Goal: Navigation & Orientation: Find specific page/section

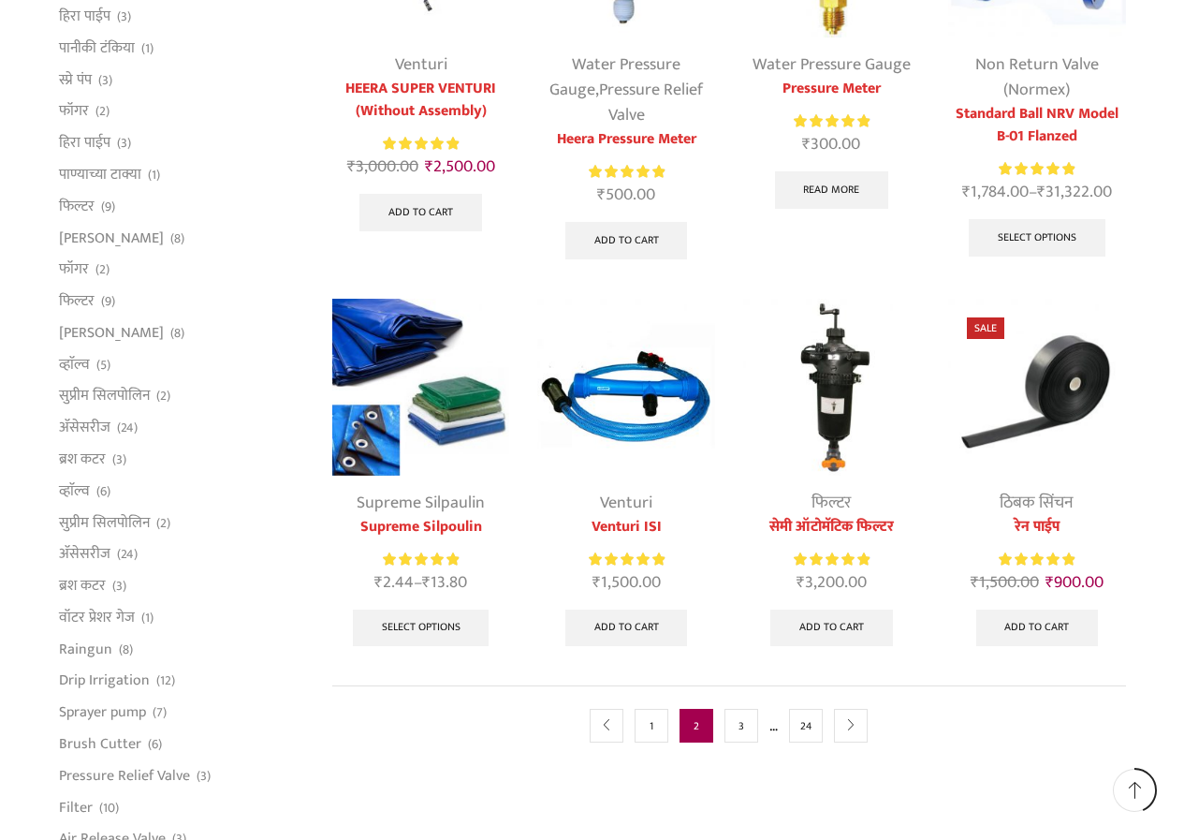
scroll to position [842, 0]
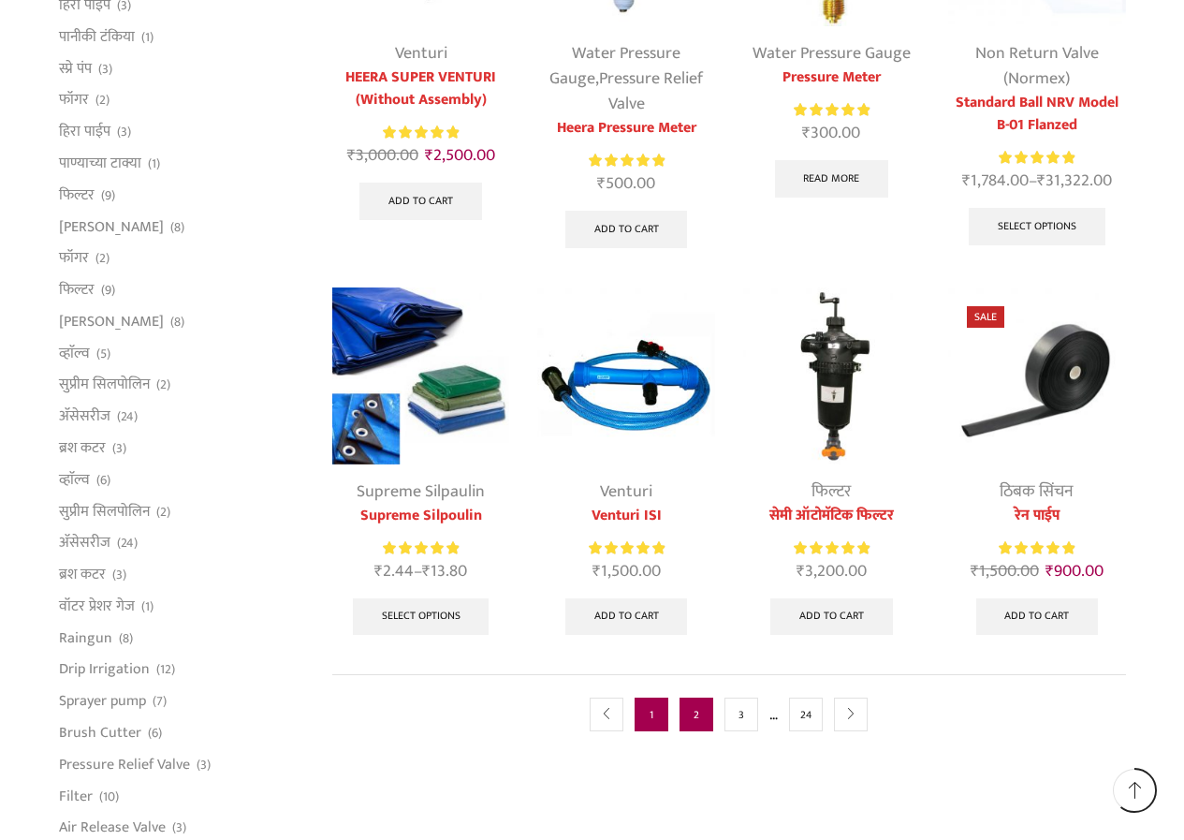
click at [652, 721] on link "1" at bounding box center [652, 714] width 34 height 34
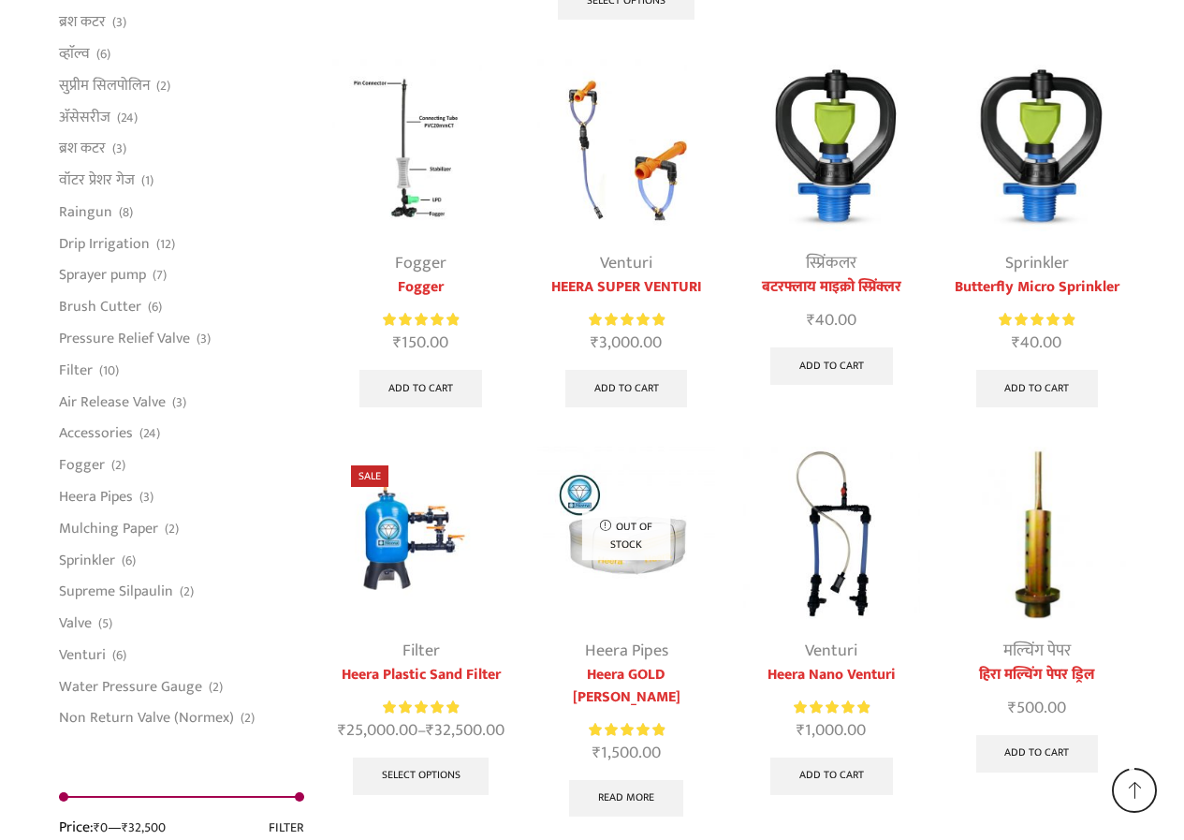
scroll to position [4721, 0]
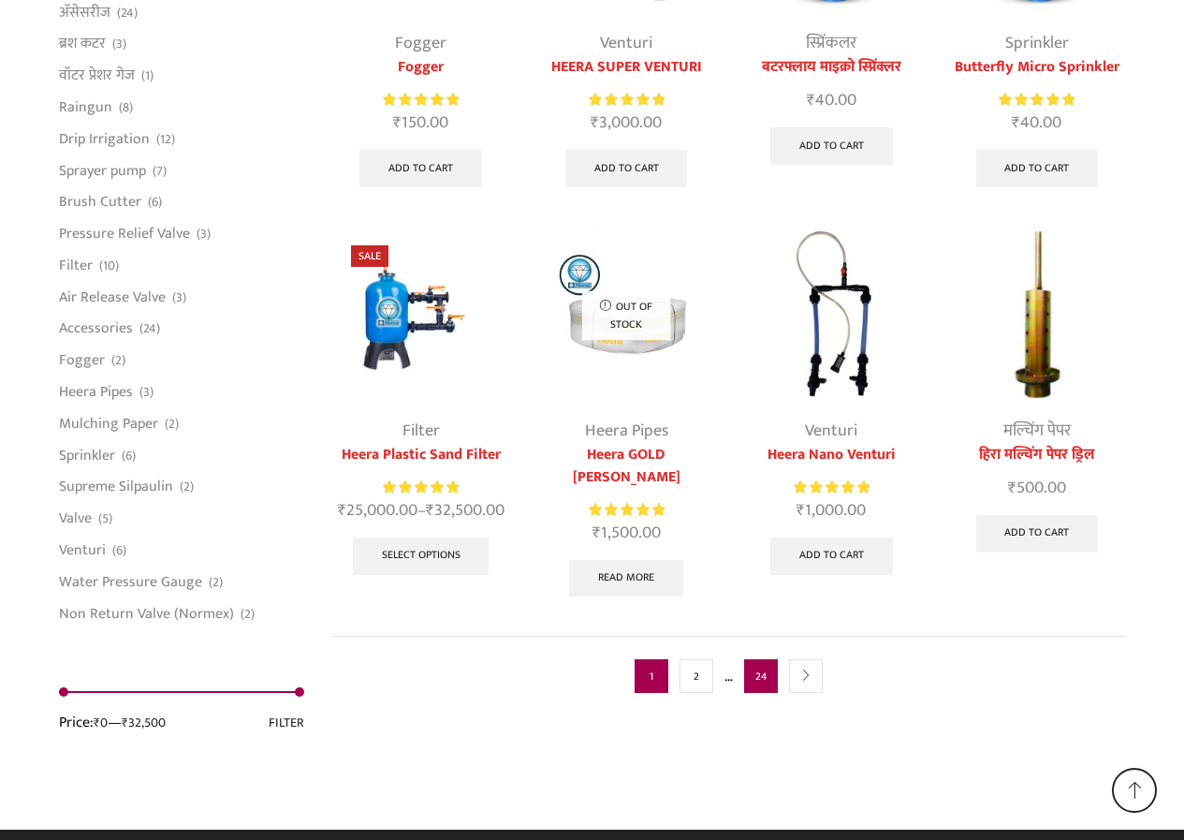
click at [764, 659] on link "24" at bounding box center [761, 676] width 34 height 34
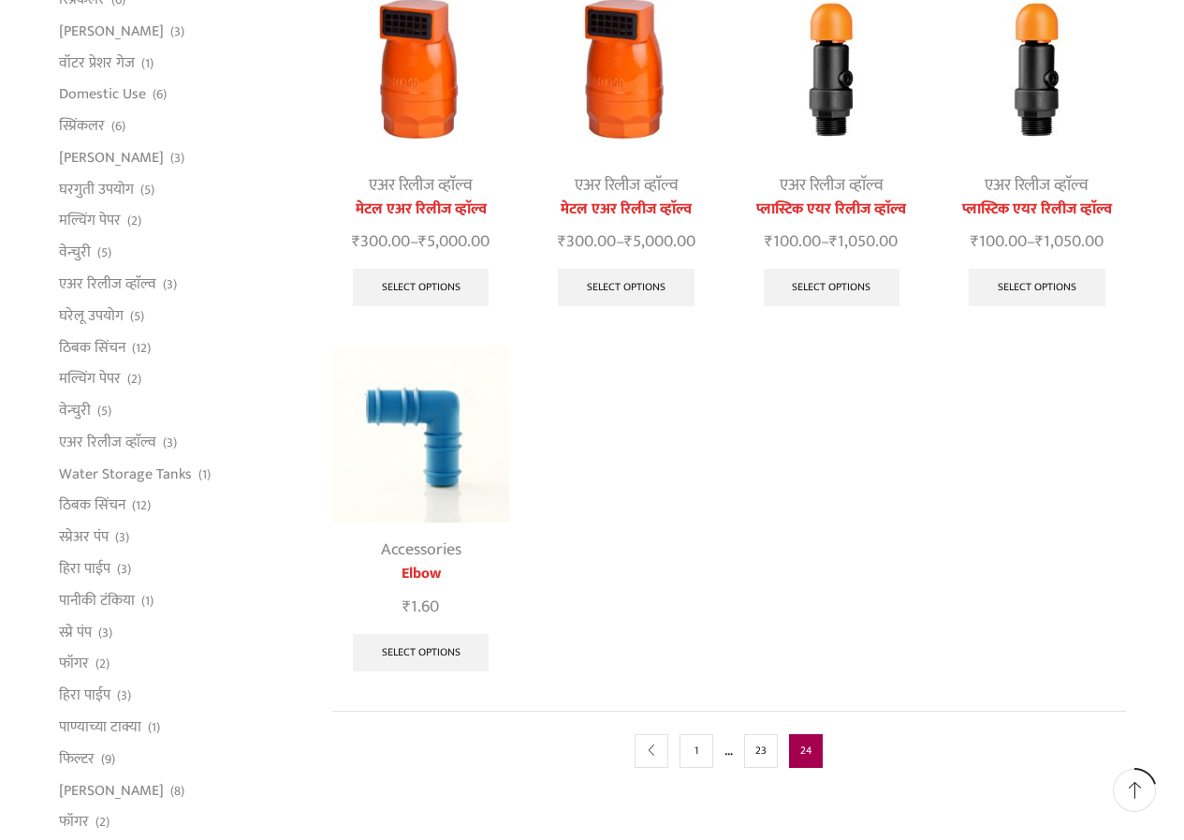
scroll to position [281, 0]
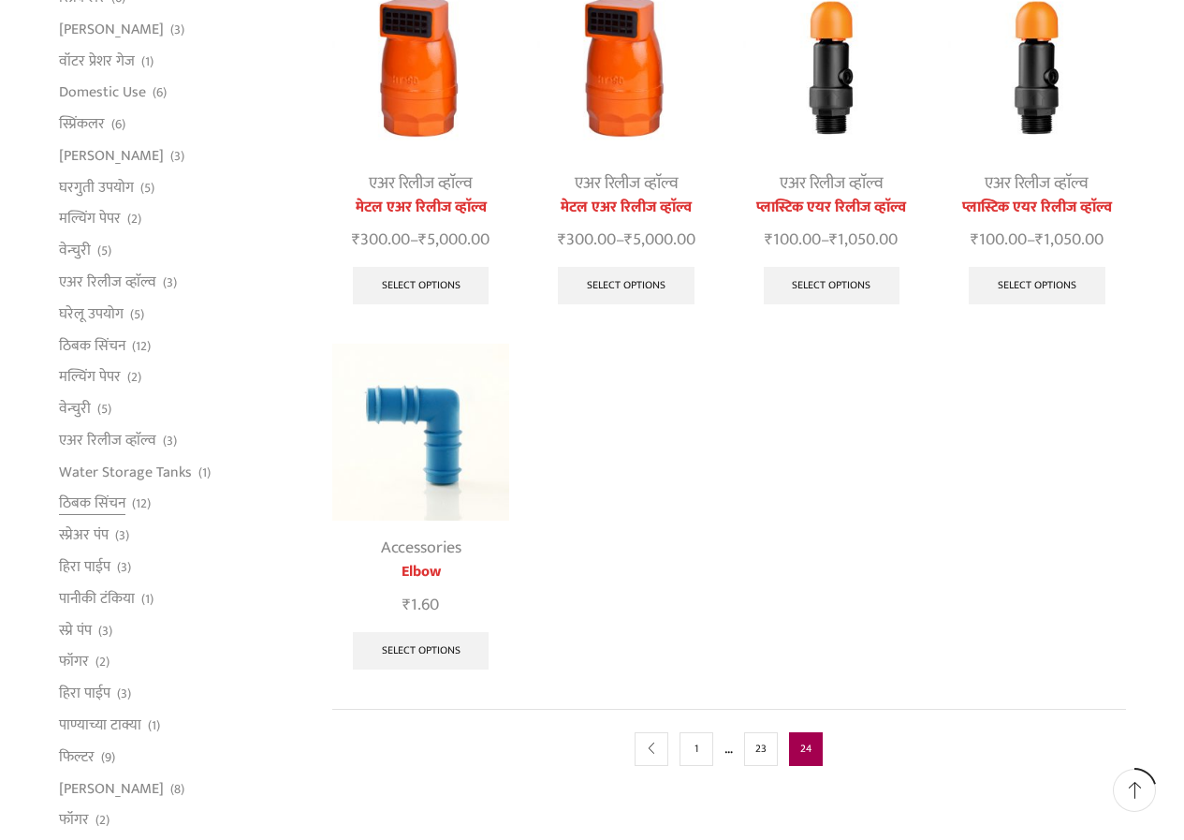
click at [125, 505] on li "ठिबक सिंचन (12)" at bounding box center [182, 504] width 246 height 32
click at [109, 500] on link "ठिबक सिंचन" at bounding box center [92, 504] width 66 height 32
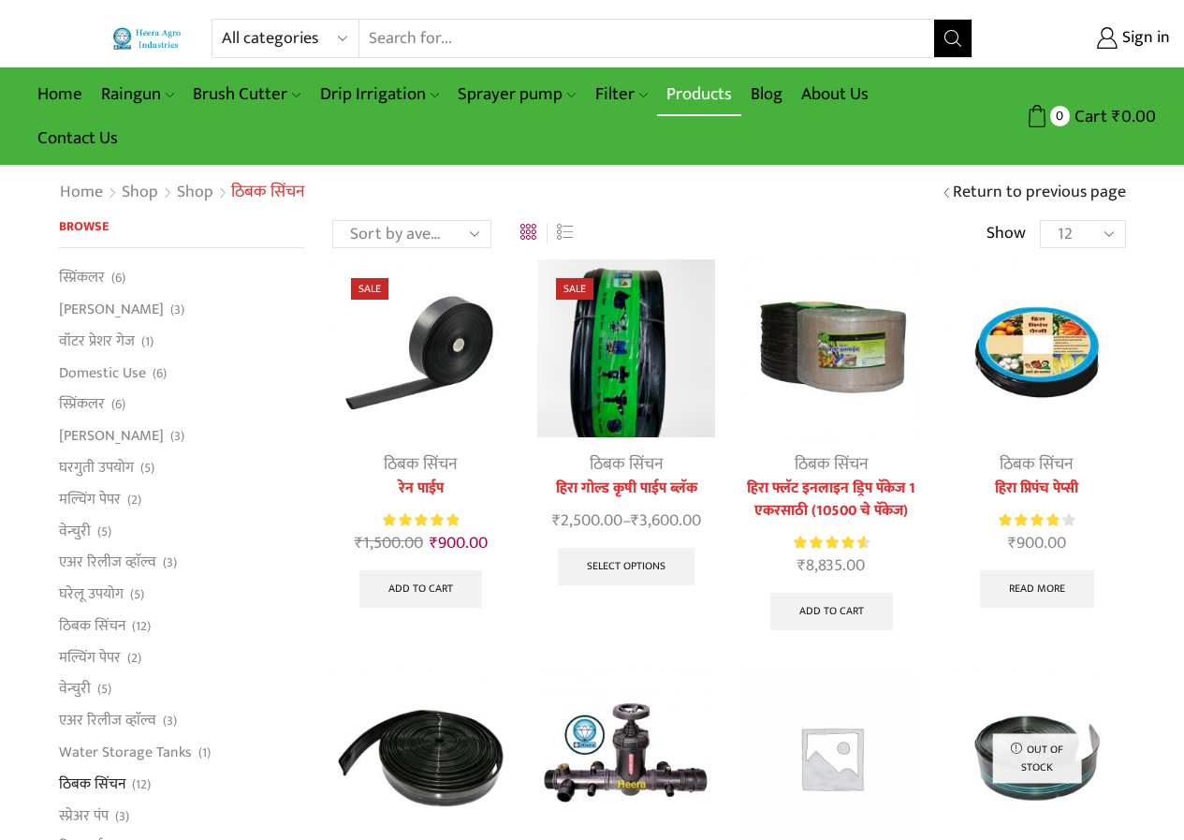
click at [688, 94] on link "Products" at bounding box center [699, 94] width 84 height 44
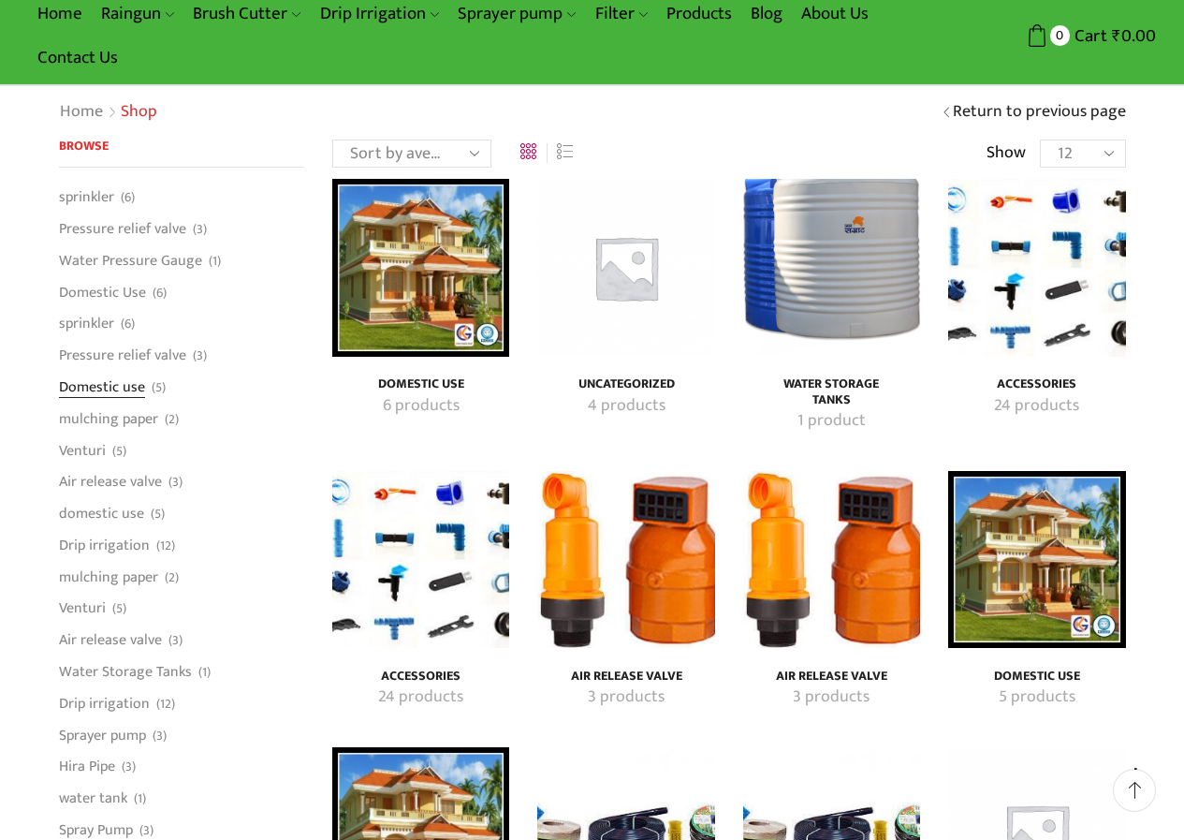
scroll to position [94, 0]
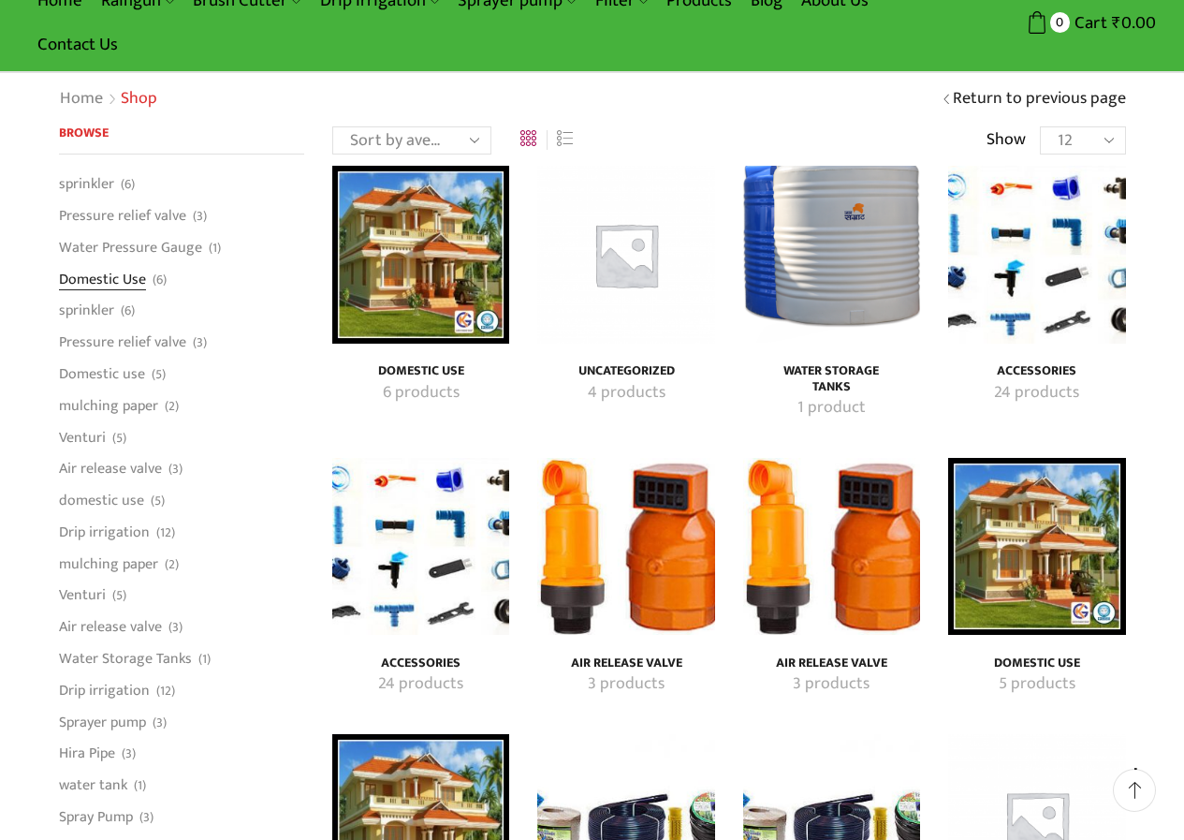
click at [135, 289] on link "Domestic Use" at bounding box center [102, 279] width 87 height 32
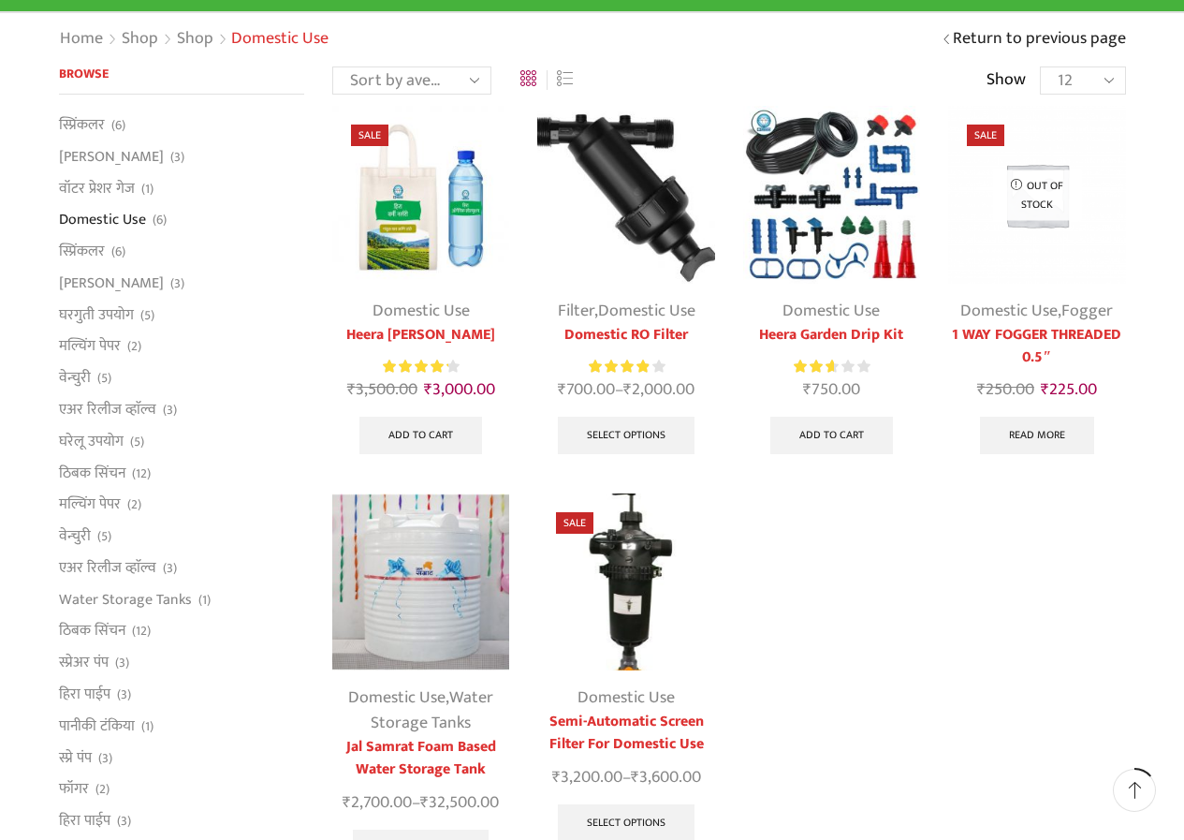
scroll to position [187, 0]
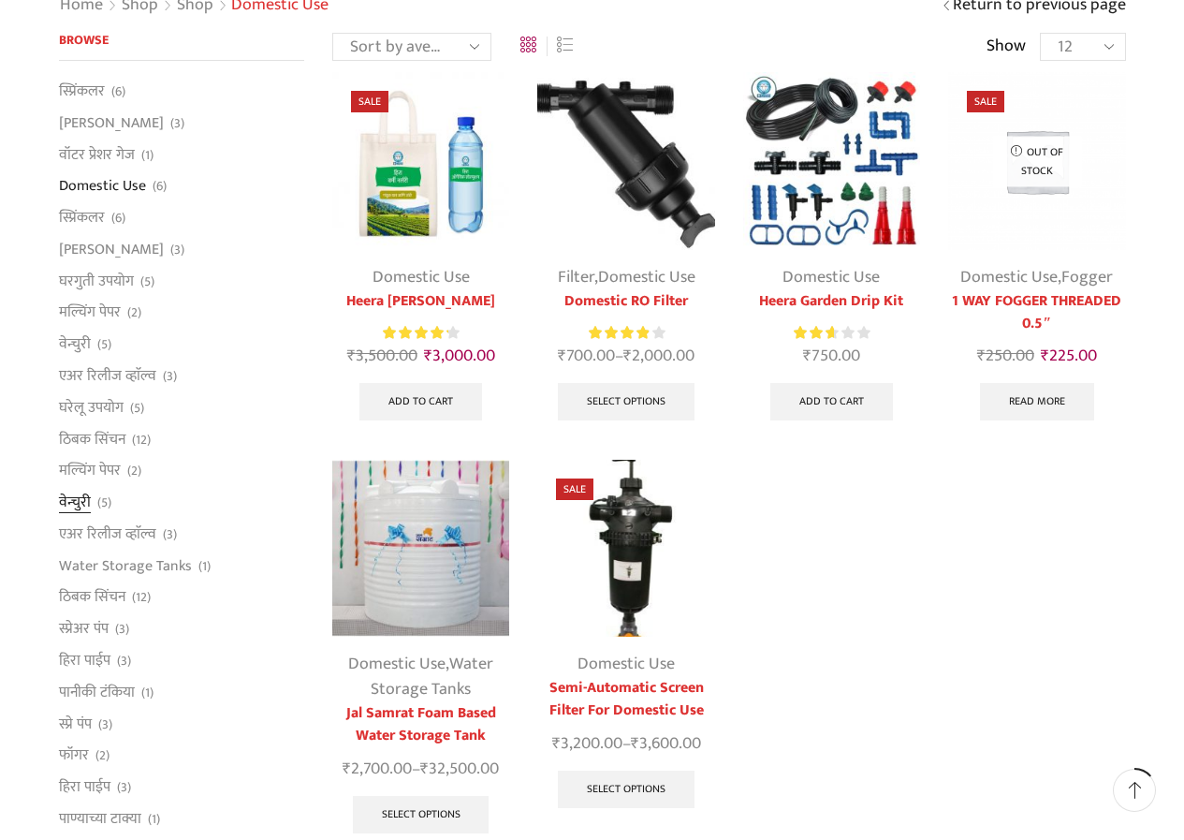
click at [87, 503] on link "वेन्चुरी" at bounding box center [75, 503] width 32 height 32
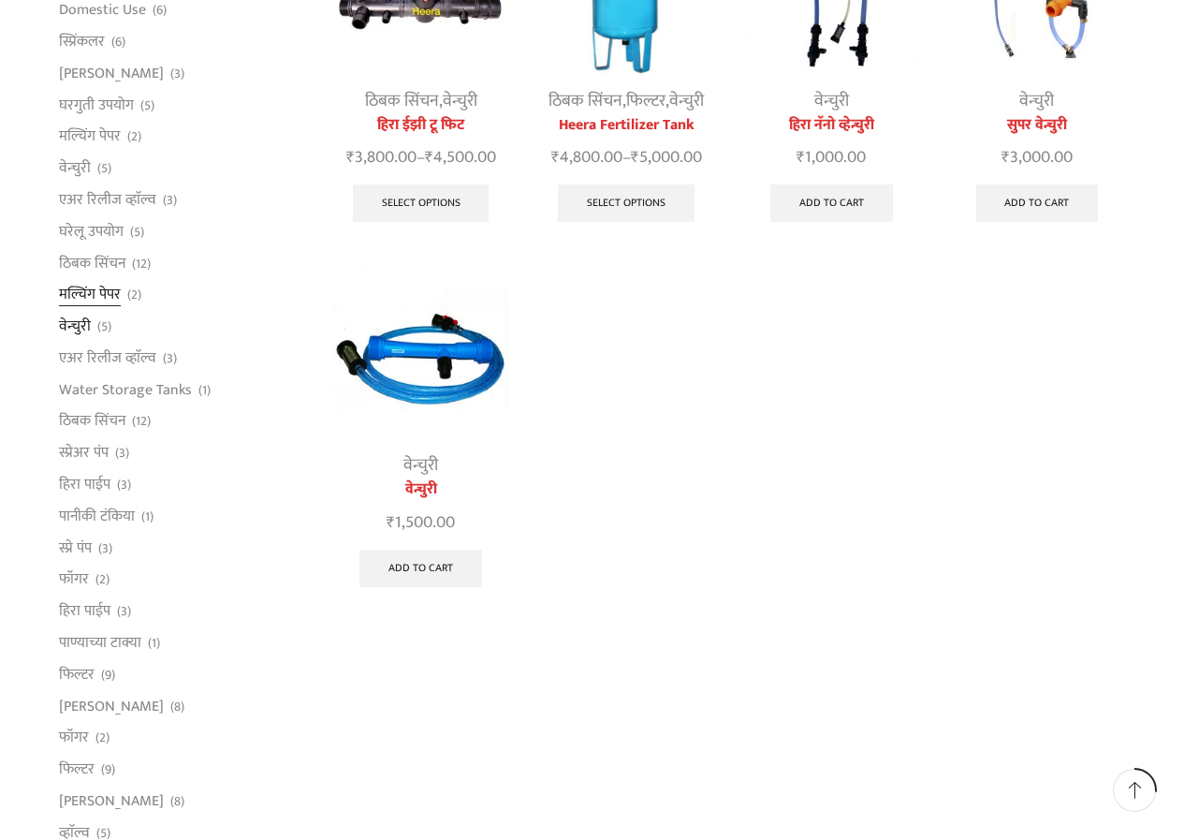
scroll to position [562, 0]
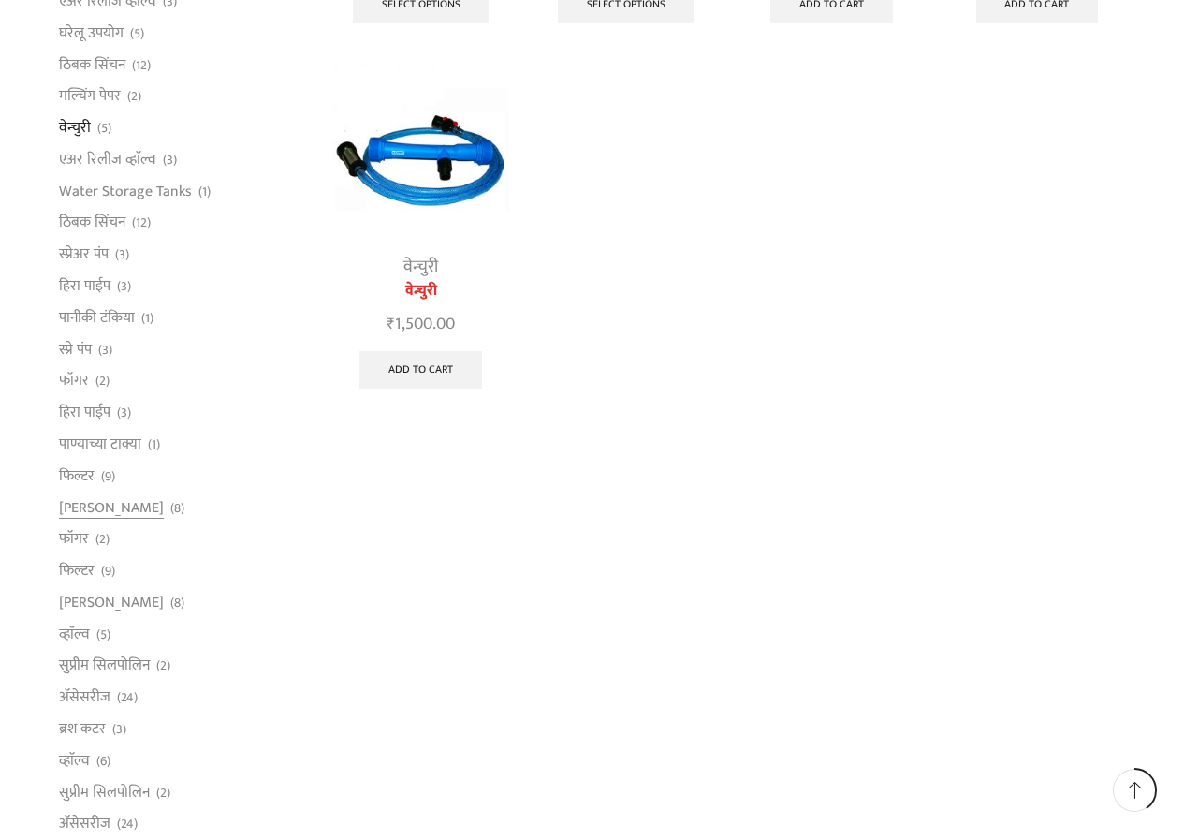
click at [170, 509] on span "(8)" at bounding box center [177, 508] width 14 height 19
click at [75, 509] on link "[PERSON_NAME]" at bounding box center [111, 507] width 105 height 32
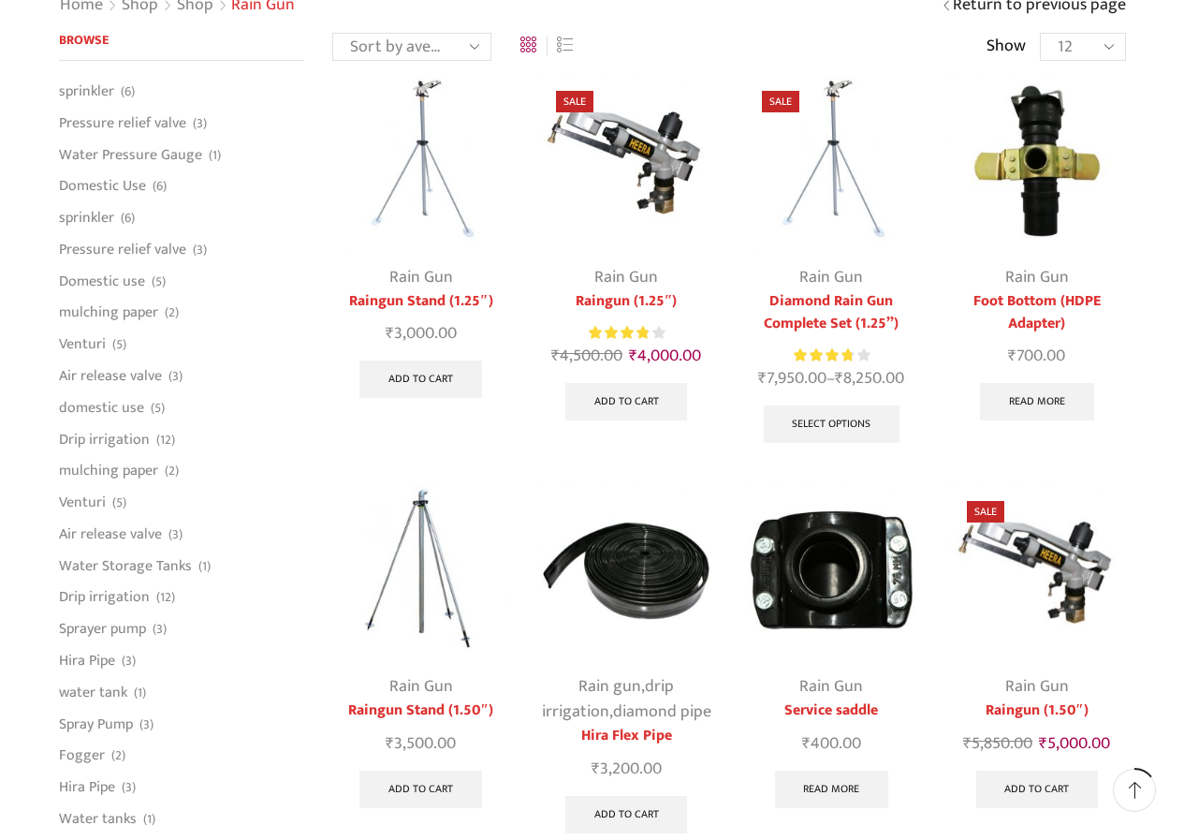
scroll to position [281, 0]
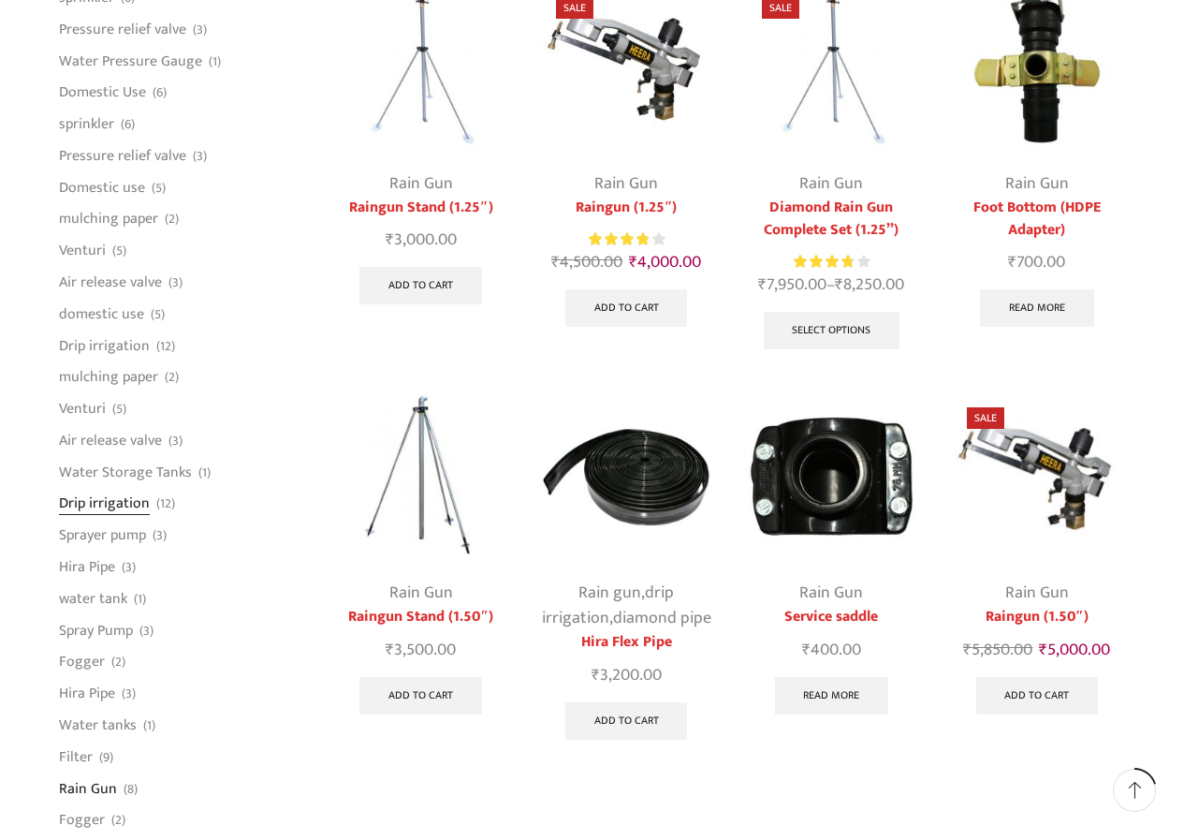
click at [108, 495] on font "Drip irrigation" at bounding box center [104, 503] width 91 height 24
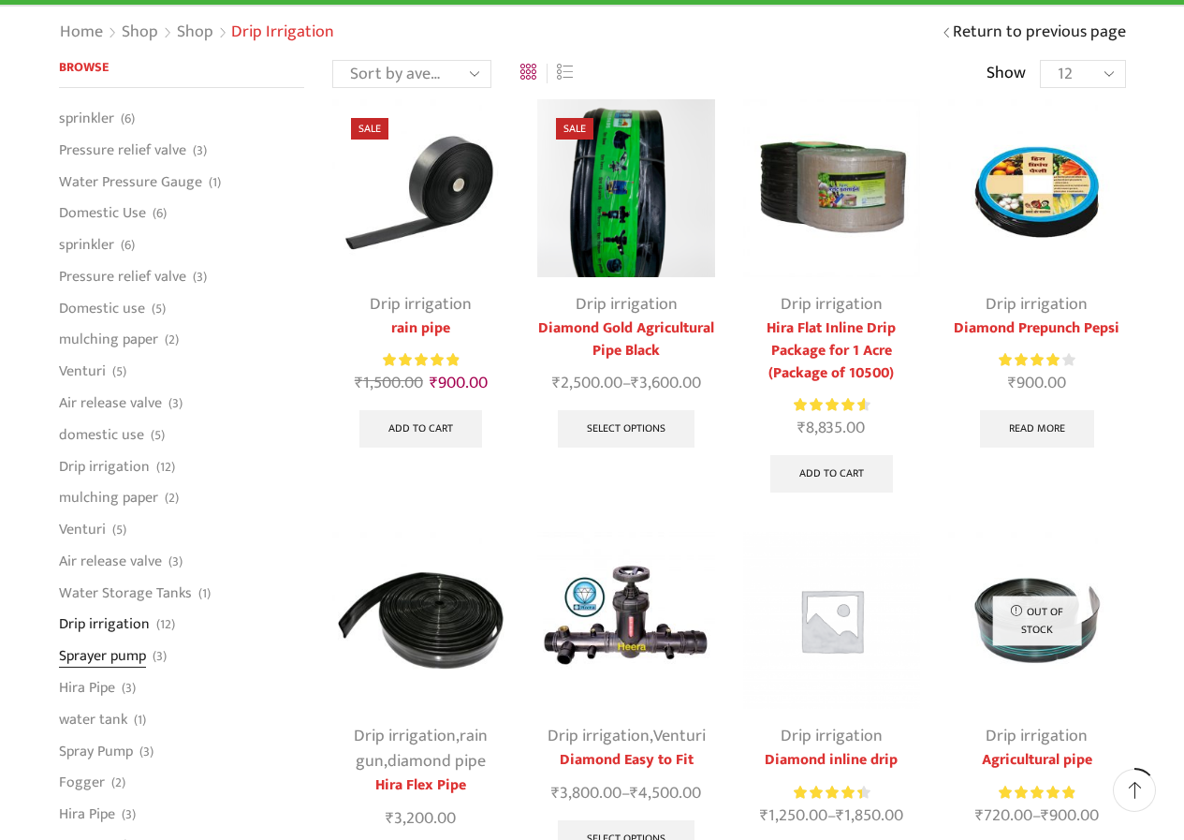
scroll to position [187, 0]
